Goal: Information Seeking & Learning: Learn about a topic

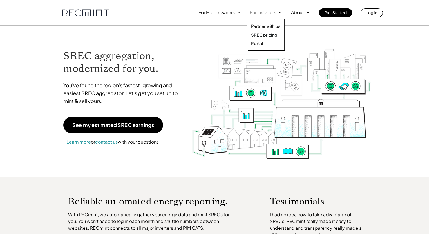
click at [259, 37] on div "Partner with us SREC pricing Portal" at bounding box center [266, 34] width 38 height 31
click at [260, 35] on p "SREC pricing" at bounding box center [264, 35] width 26 height 6
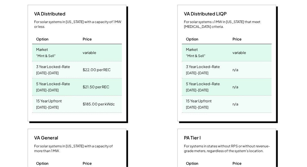
scroll to position [93, 235]
drag, startPoint x: 113, startPoint y: 97, endPoint x: 19, endPoint y: 92, distance: 94.5
click at [19, 92] on div "VA Distributed For solar systems in [US_STATE] with a capacity of 1 MW or less.…" at bounding box center [78, 64] width 144 height 119
drag, startPoint x: 117, startPoint y: 96, endPoint x: 18, endPoint y: 87, distance: 99.3
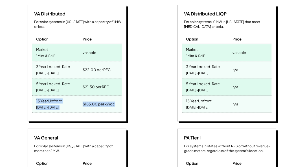
click at [18, 87] on div "VA Distributed For solar systems in [US_STATE] with a capacity of 1 MW or less.…" at bounding box center [78, 64] width 144 height 119
click at [138, 98] on div "VA Distributed For solar systems in [US_STATE] with a capacity of 1 MW or less.…" at bounding box center [78, 64] width 144 height 119
click at [133, 52] on div "VA Distributed For solar systems in [US_STATE] with a capacity of 1 MW or less.…" at bounding box center [78, 64] width 144 height 119
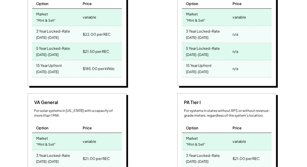
scroll to position [274, 0]
